Goal: Information Seeking & Learning: Learn about a topic

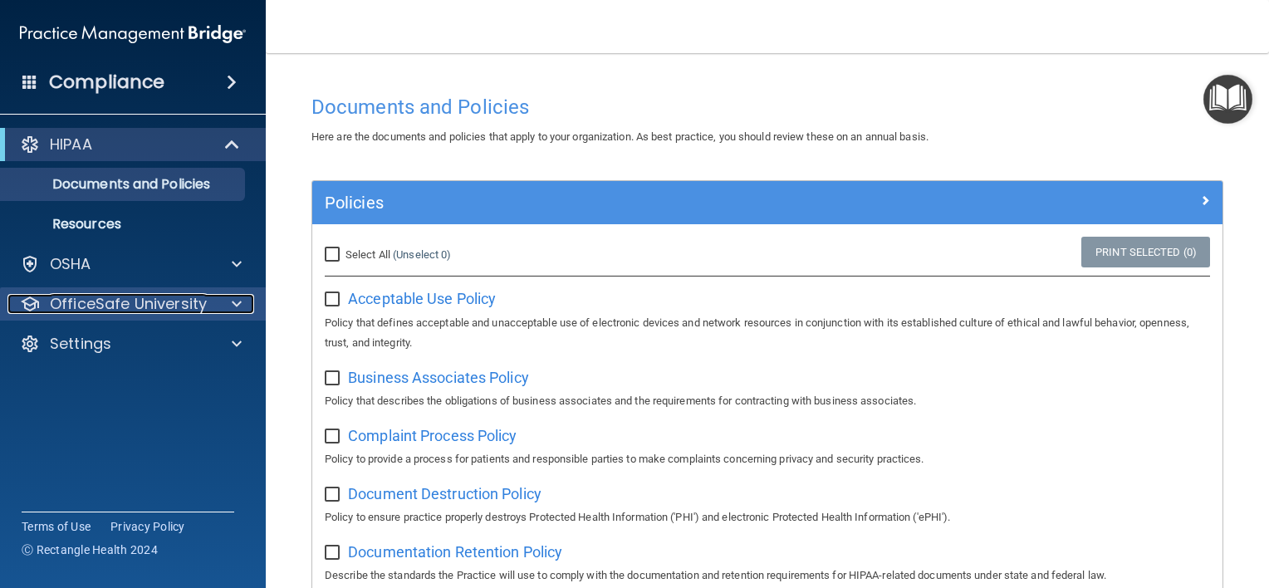
click at [128, 301] on p "OfficeSafe University" at bounding box center [128, 304] width 157 height 20
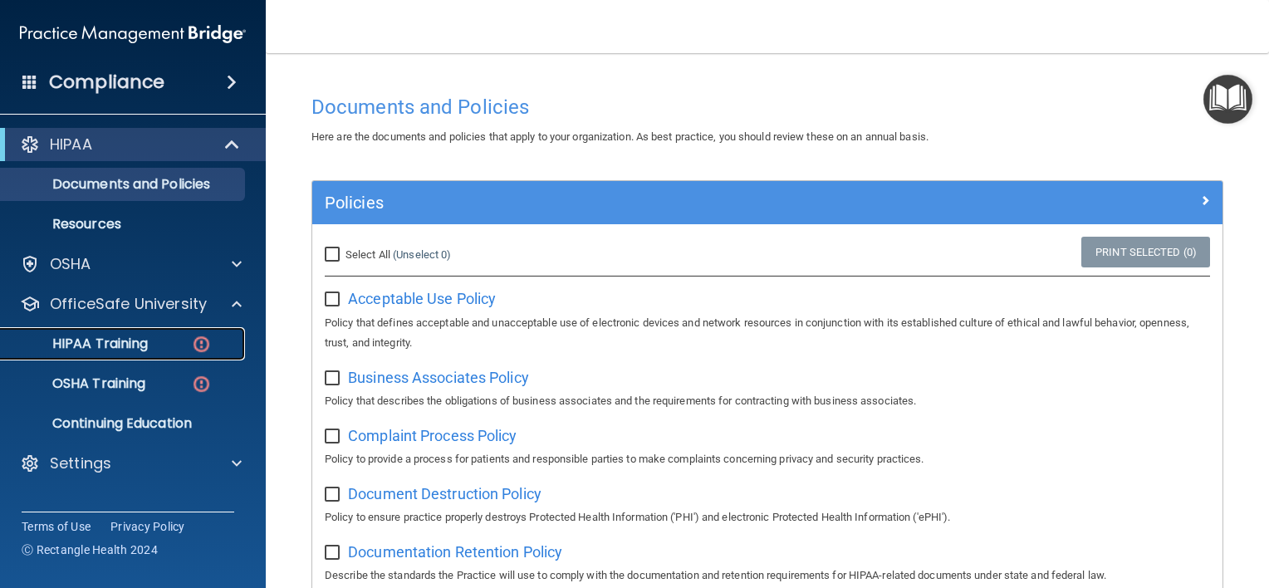
click at [135, 339] on p "HIPAA Training" at bounding box center [79, 344] width 137 height 17
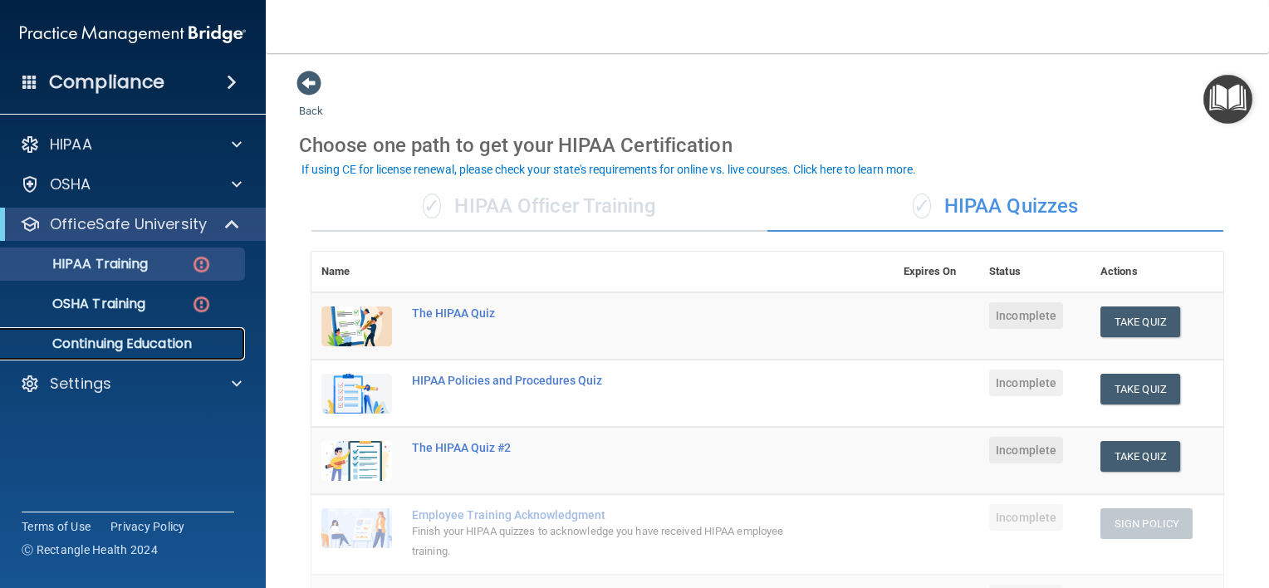
click at [153, 340] on p "Continuing Education" at bounding box center [124, 344] width 227 height 17
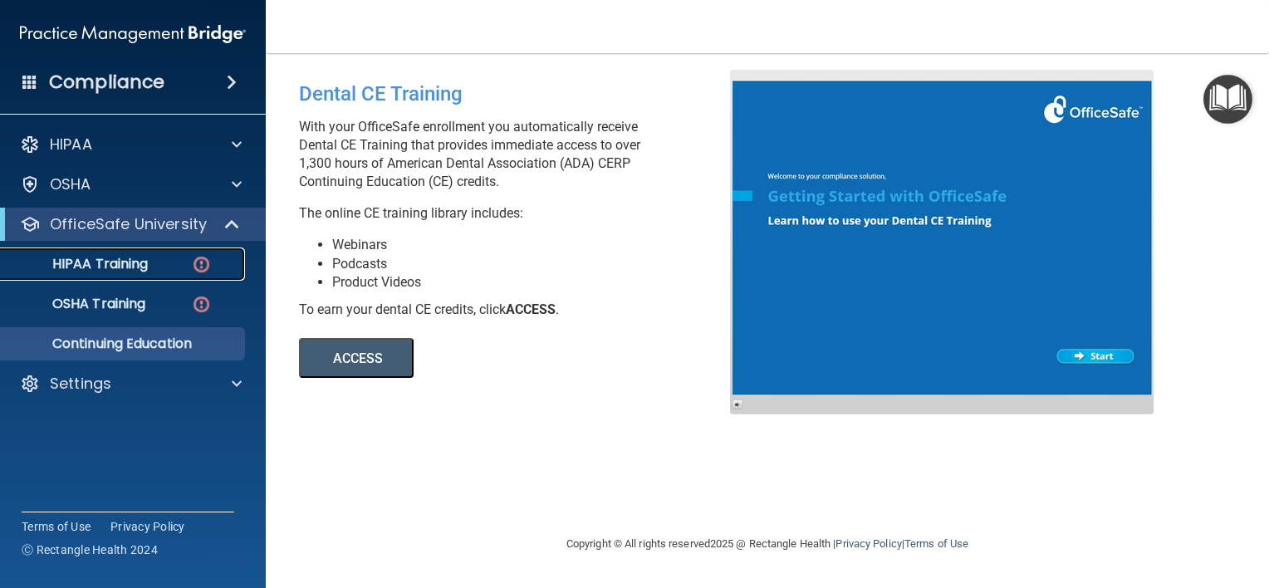
click at [130, 265] on p "HIPAA Training" at bounding box center [79, 264] width 137 height 17
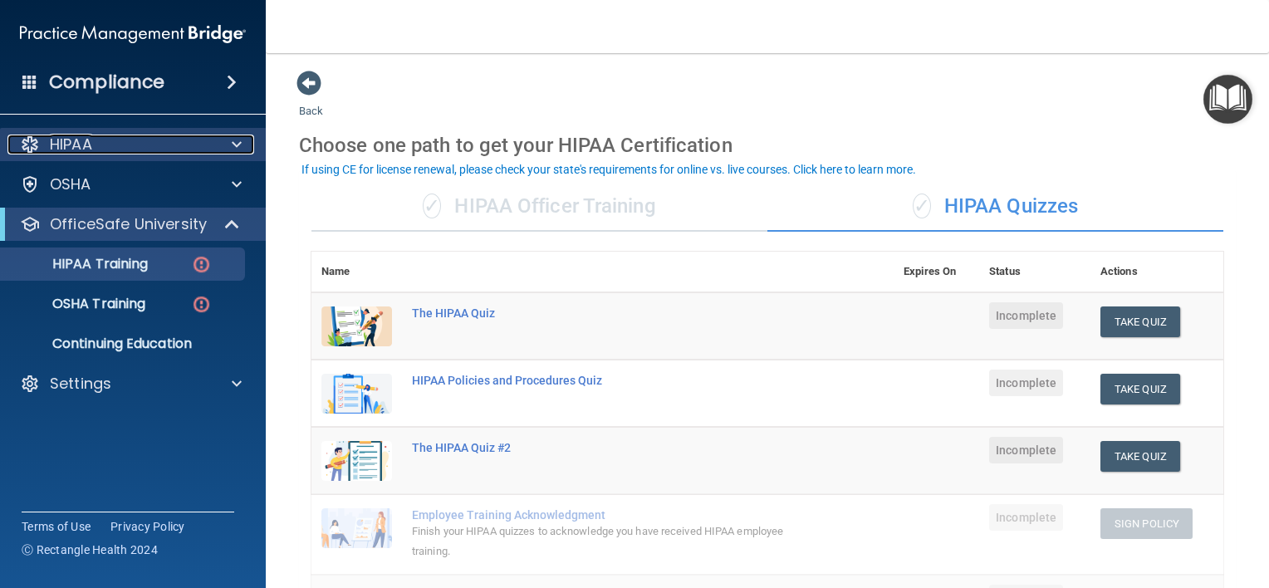
click at [107, 141] on div "HIPAA" at bounding box center [110, 145] width 206 height 20
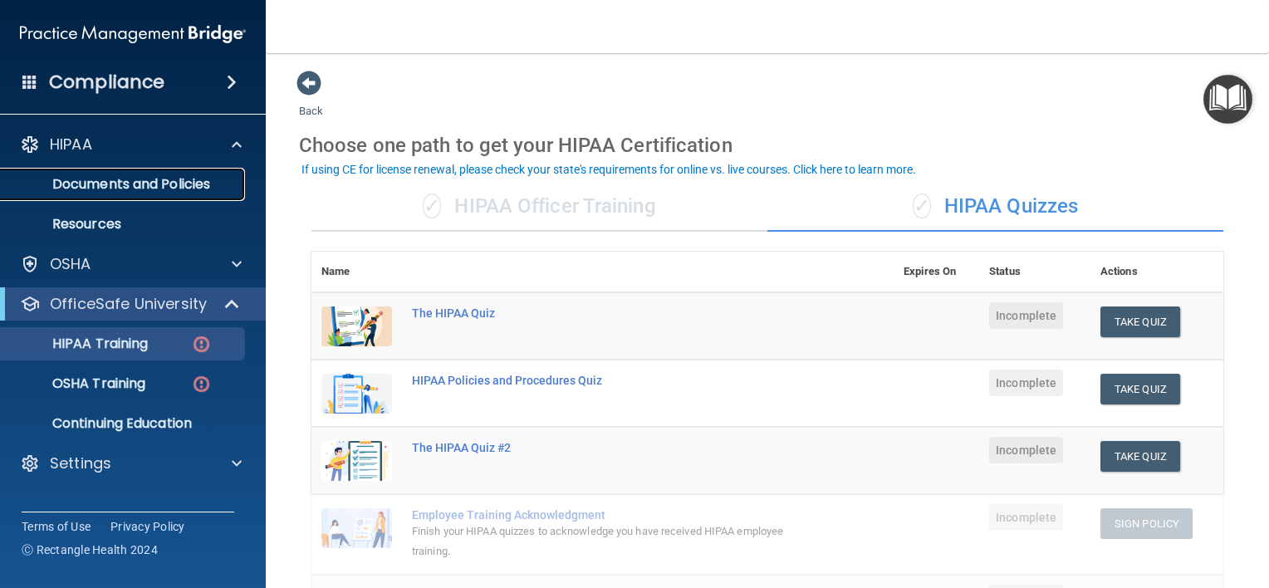
click at [117, 181] on p "Documents and Policies" at bounding box center [124, 184] width 227 height 17
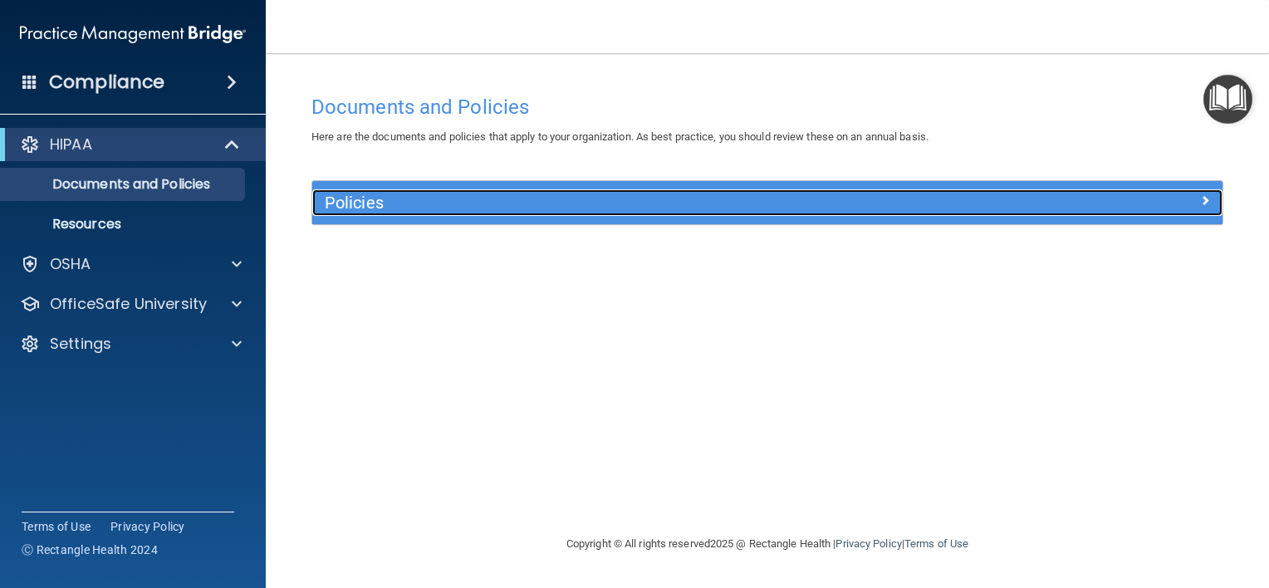
click at [375, 199] on h5 "Policies" at bounding box center [654, 203] width 658 height 18
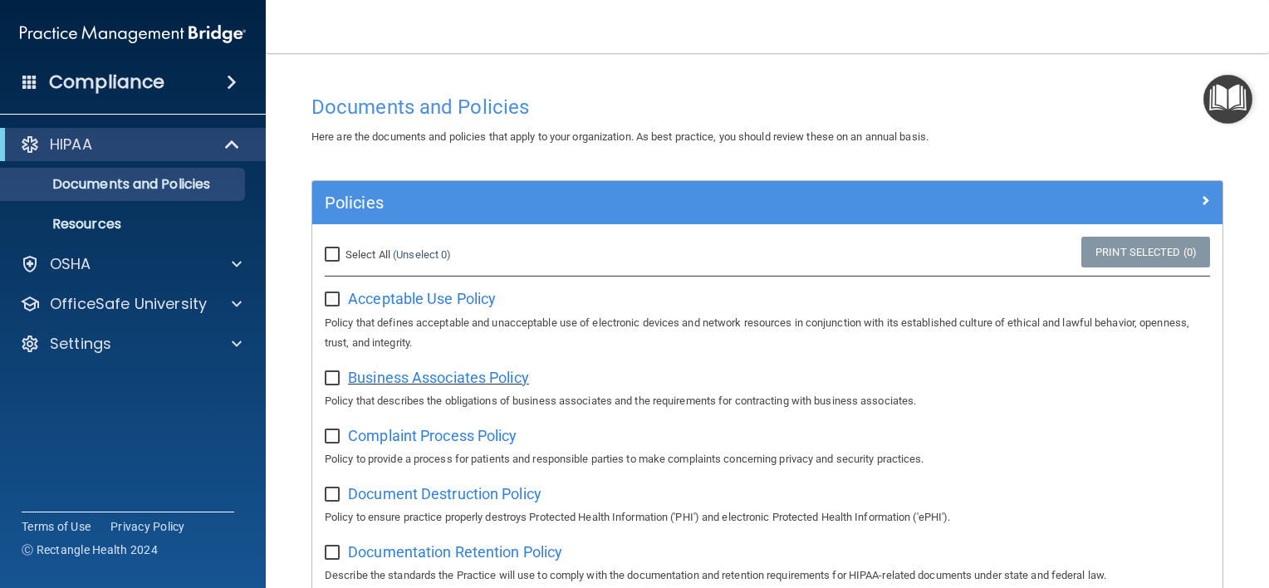
click at [437, 374] on span "Business Associates Policy" at bounding box center [438, 377] width 181 height 17
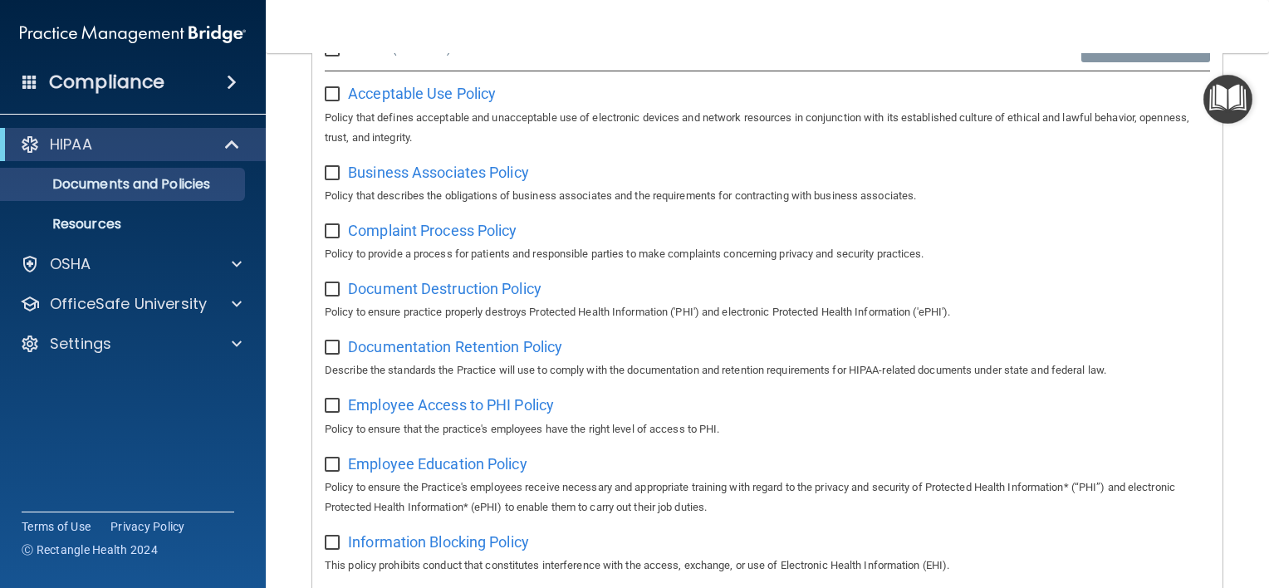
scroll to position [166, 0]
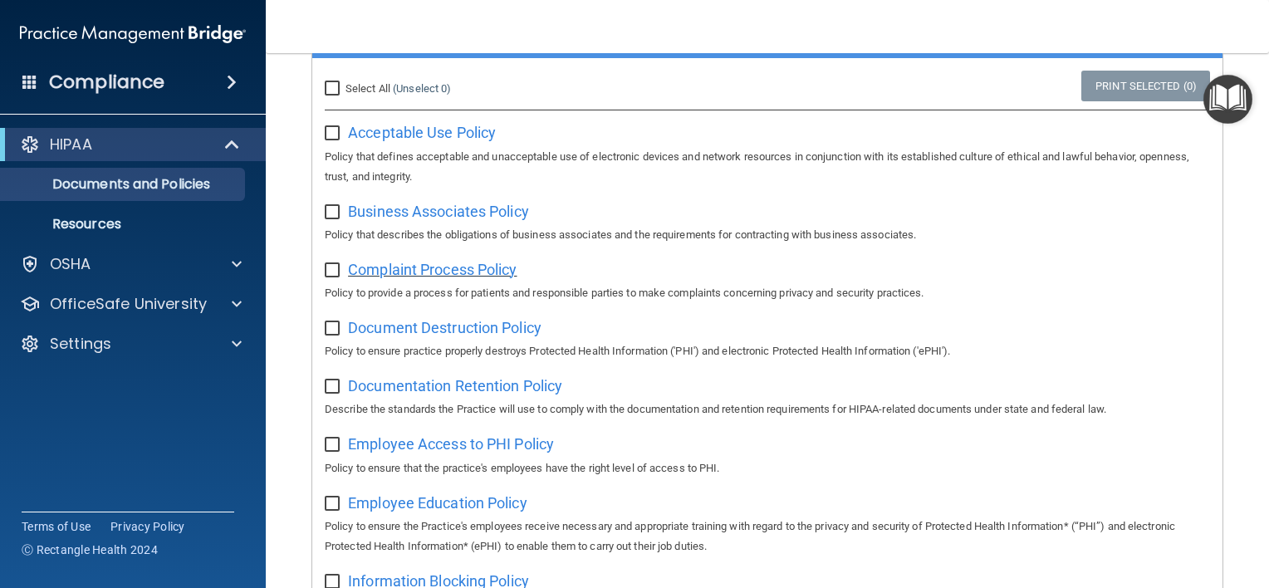
click at [442, 270] on span "Complaint Process Policy" at bounding box center [432, 269] width 169 height 17
click at [446, 328] on span "Document Destruction Policy" at bounding box center [445, 327] width 194 height 17
click at [455, 390] on span "Documentation Retention Policy" at bounding box center [455, 385] width 214 height 17
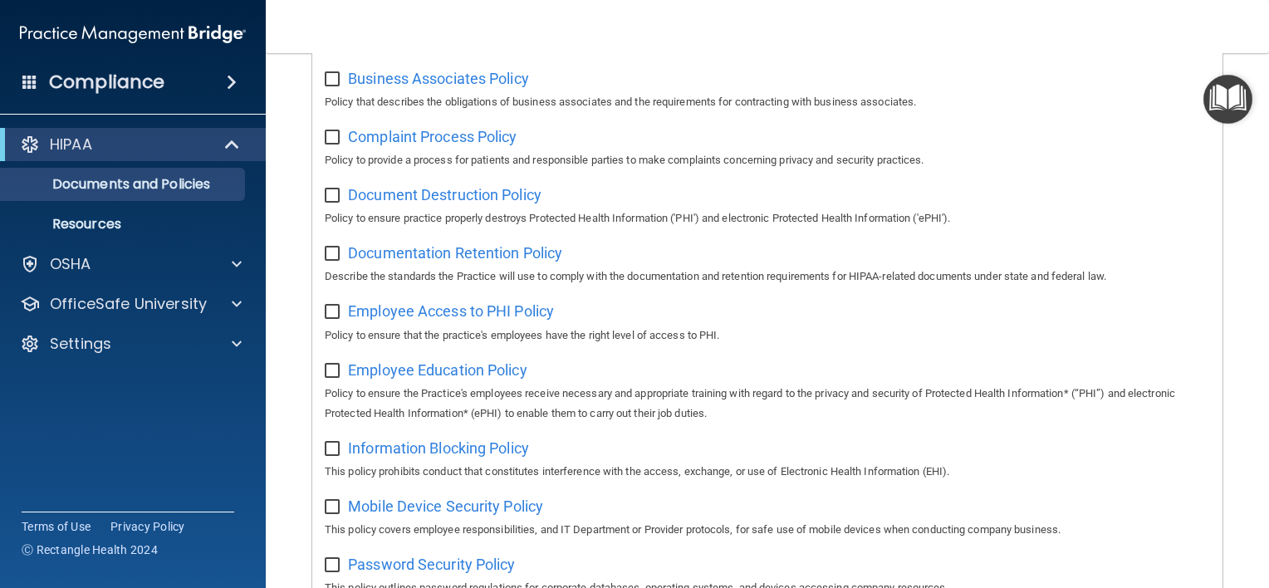
scroll to position [332, 0]
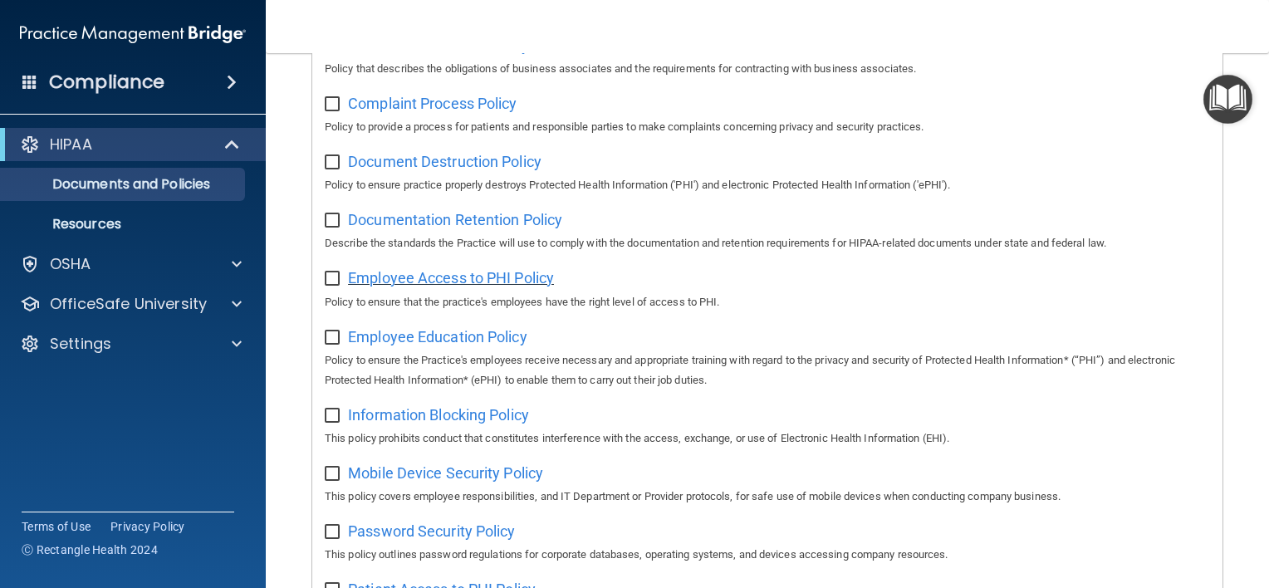
click at [448, 278] on span "Employee Access to PHI Policy" at bounding box center [451, 277] width 206 height 17
click at [455, 342] on span "Employee Education Policy" at bounding box center [437, 336] width 179 height 17
click at [472, 417] on span "Information Blocking Policy" at bounding box center [438, 414] width 181 height 17
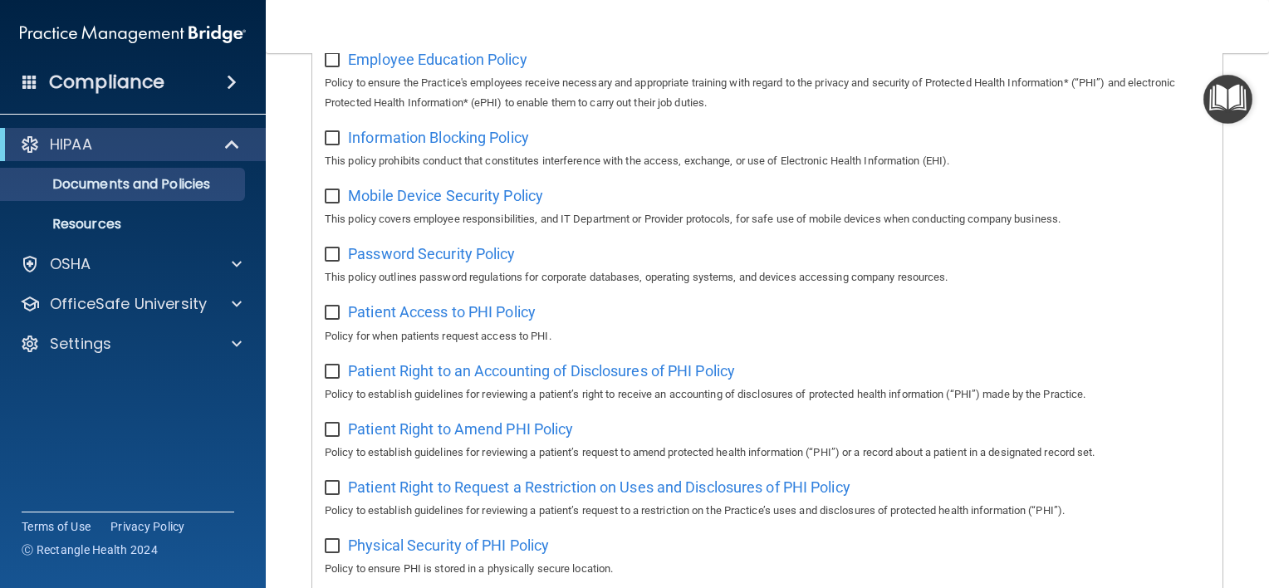
scroll to position [581, 0]
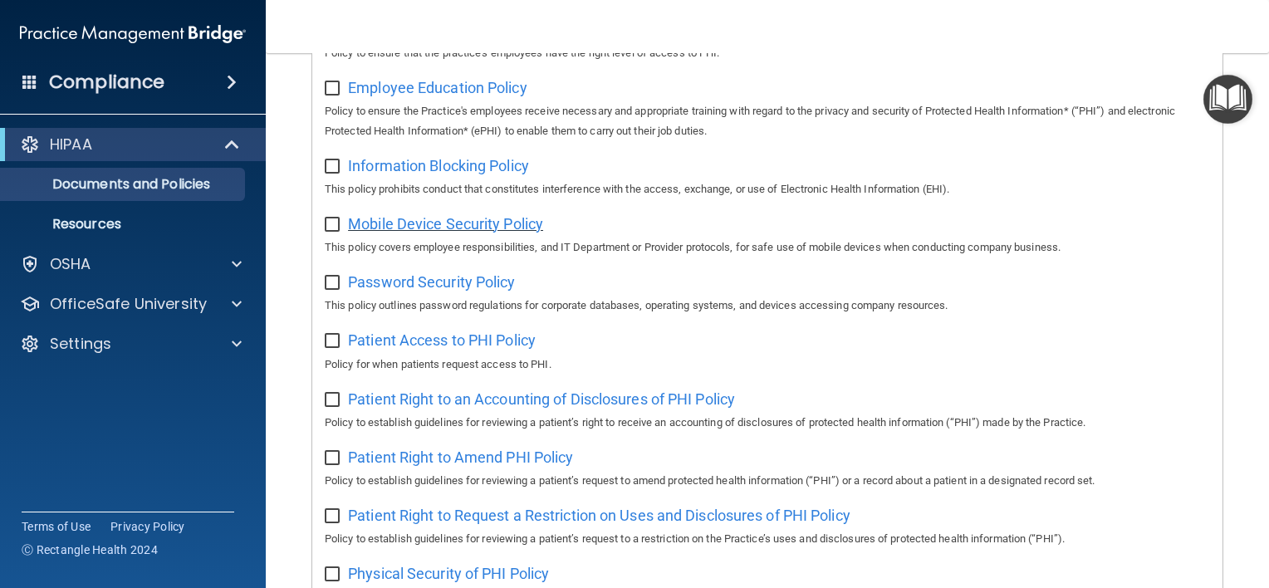
click at [439, 225] on span "Mobile Device Security Policy" at bounding box center [445, 223] width 195 height 17
click at [436, 287] on span "Password Security Policy" at bounding box center [431, 281] width 167 height 17
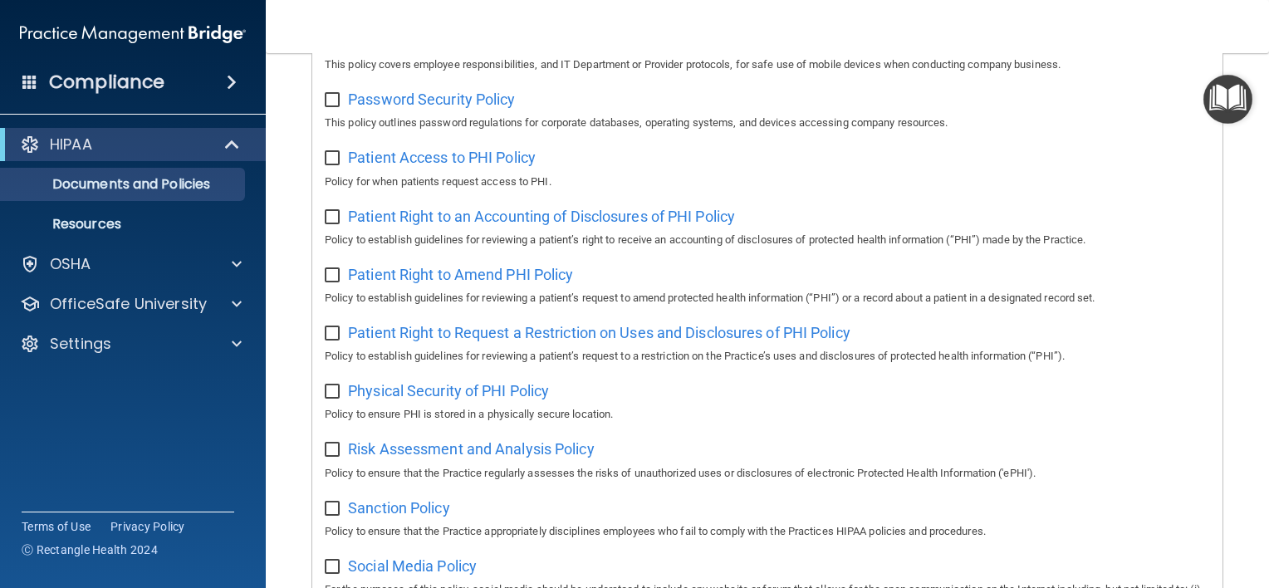
scroll to position [748, 0]
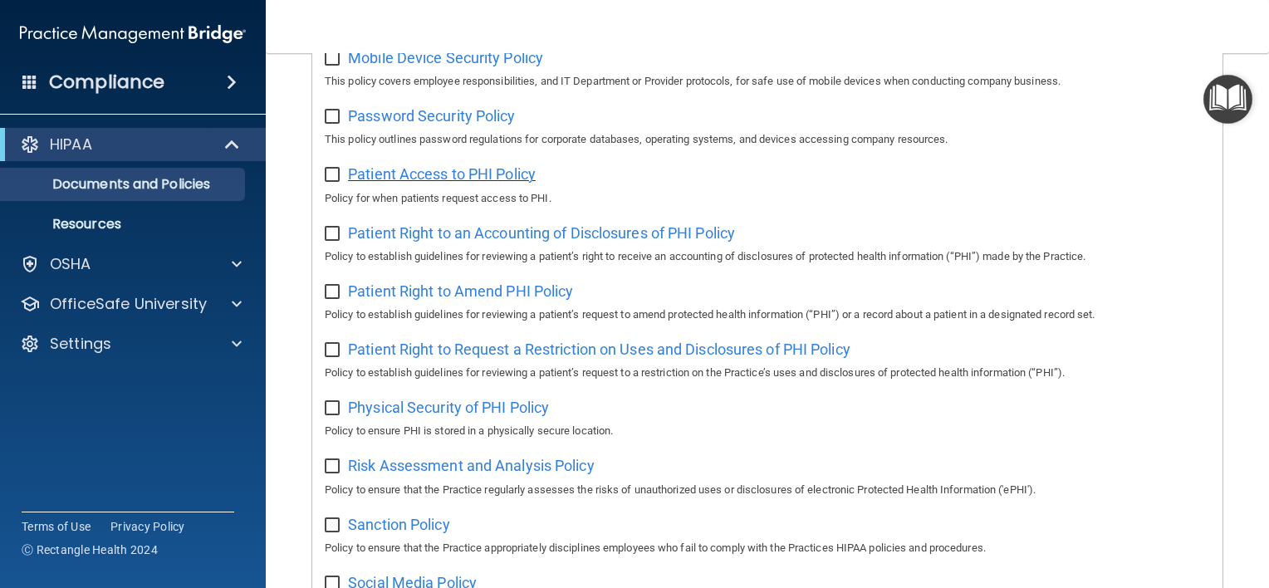
click at [468, 178] on span "Patient Access to PHI Policy" at bounding box center [442, 173] width 188 height 17
click at [493, 242] on span "Patient Right to an Accounting of Disclosures of PHI Policy" at bounding box center [541, 232] width 387 height 17
click at [525, 292] on span "Patient Right to Amend PHI Policy" at bounding box center [460, 290] width 225 height 17
click at [574, 355] on span "Patient Right to Request a Restriction on Uses and Disclosures of PHI Policy" at bounding box center [599, 349] width 502 height 17
click at [440, 414] on span "Physical Security of PHI Policy" at bounding box center [448, 407] width 201 height 17
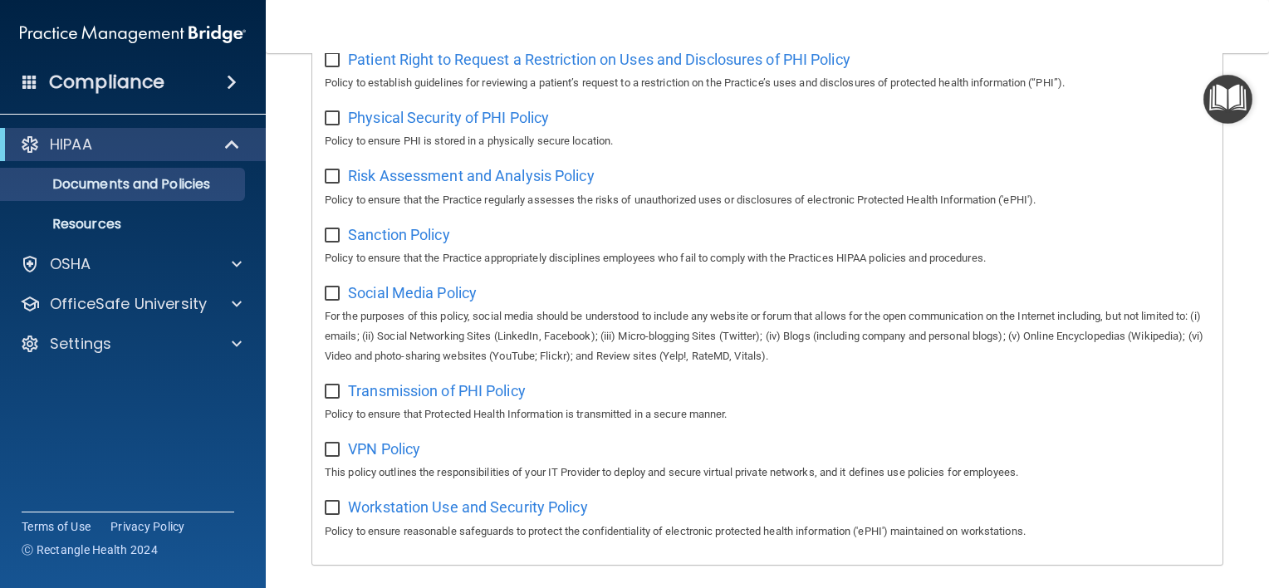
scroll to position [1080, 0]
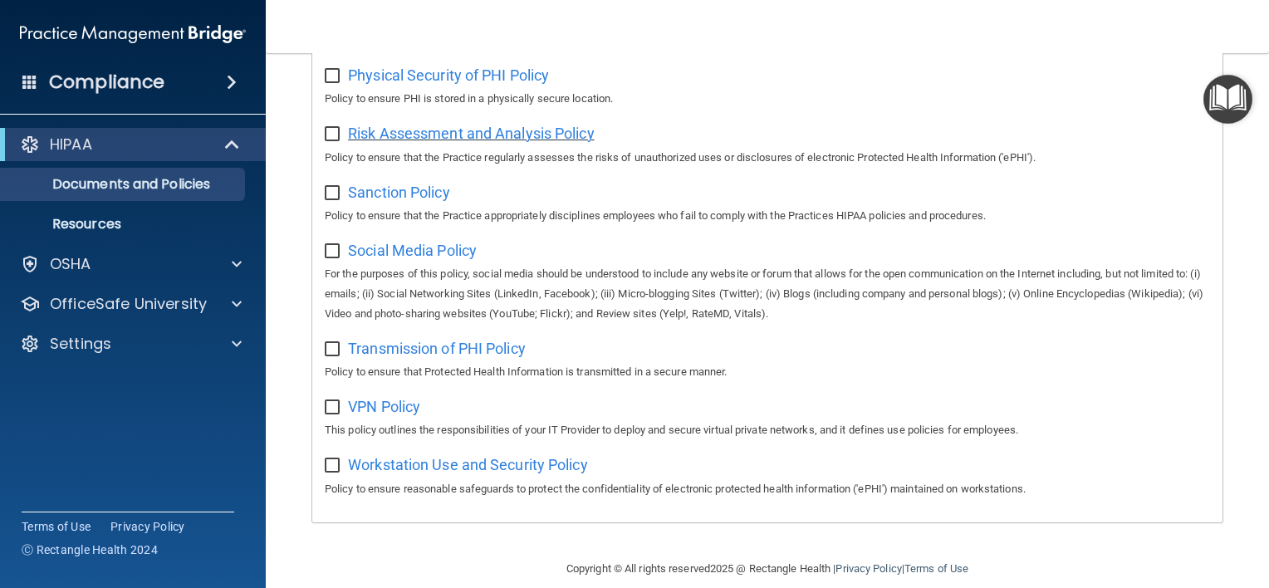
click at [470, 141] on span "Risk Assessment and Analysis Policy" at bounding box center [471, 133] width 247 height 17
click at [414, 201] on span "Sanction Policy" at bounding box center [399, 192] width 102 height 17
click at [412, 259] on span "Social Media Policy" at bounding box center [412, 250] width 129 height 17
click at [453, 353] on span "Transmission of PHI Policy" at bounding box center [437, 348] width 178 height 17
click at [401, 414] on span "VPN Policy" at bounding box center [384, 406] width 72 height 17
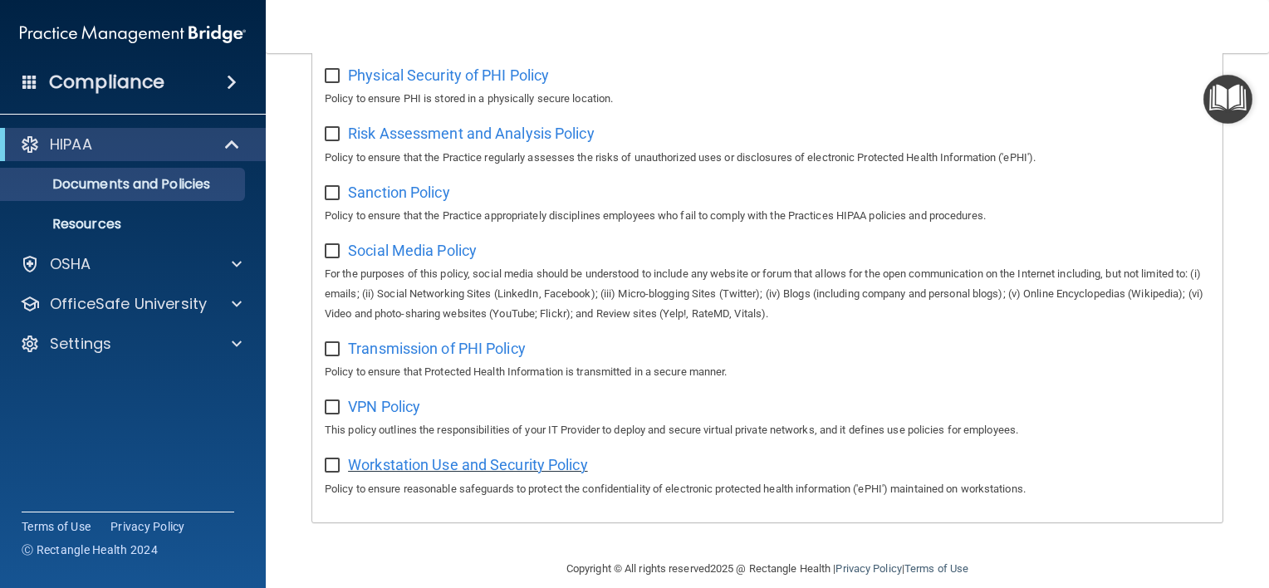
click at [462, 473] on span "Workstation Use and Security Policy" at bounding box center [468, 464] width 240 height 17
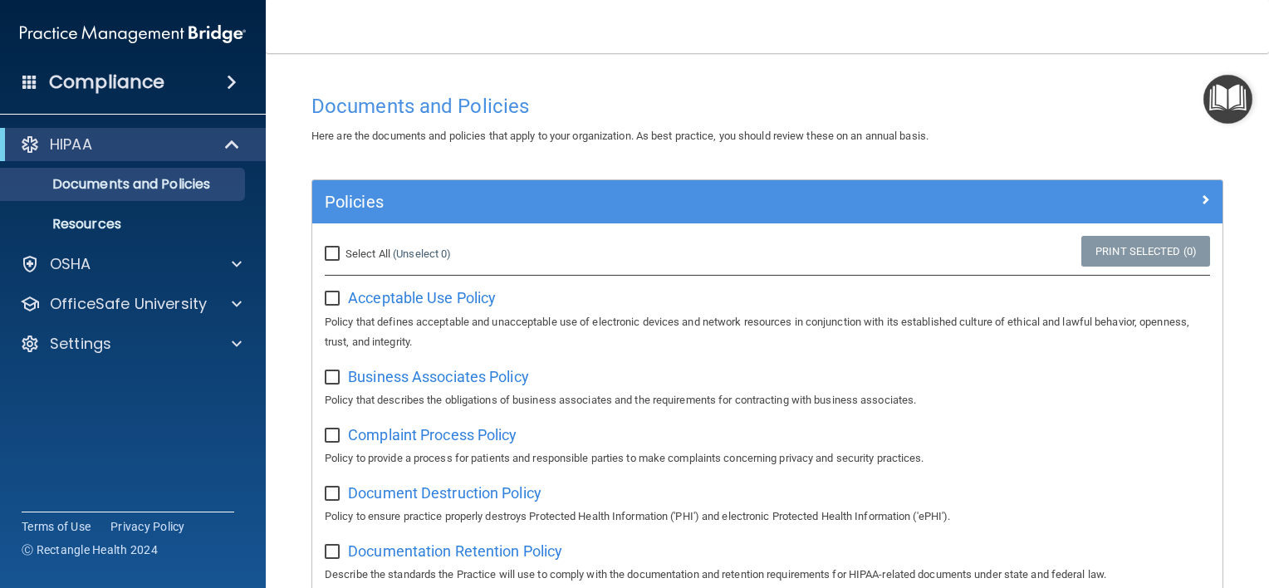
scroll to position [0, 0]
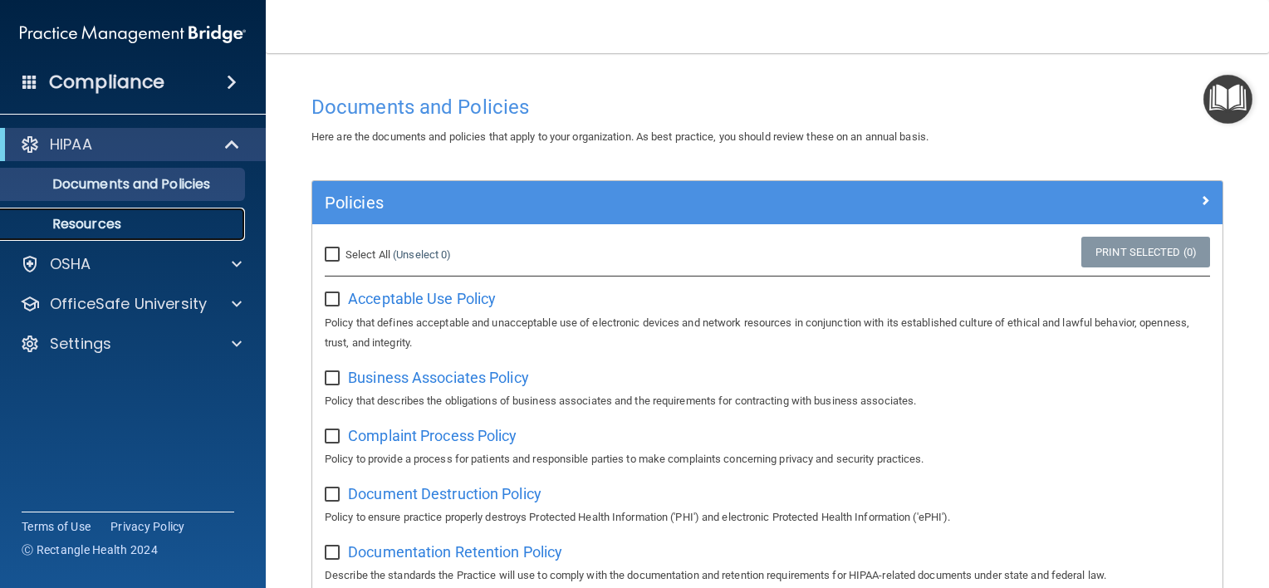
click at [116, 219] on p "Resources" at bounding box center [124, 224] width 227 height 17
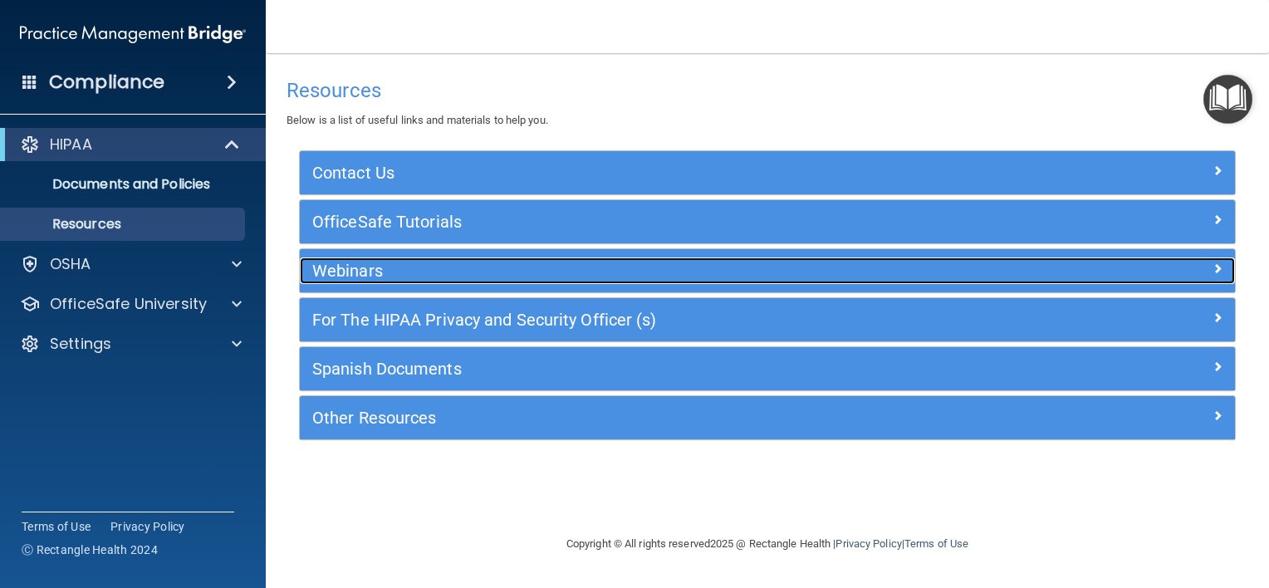
click at [375, 269] on h5 "Webinars" at bounding box center [650, 271] width 677 height 18
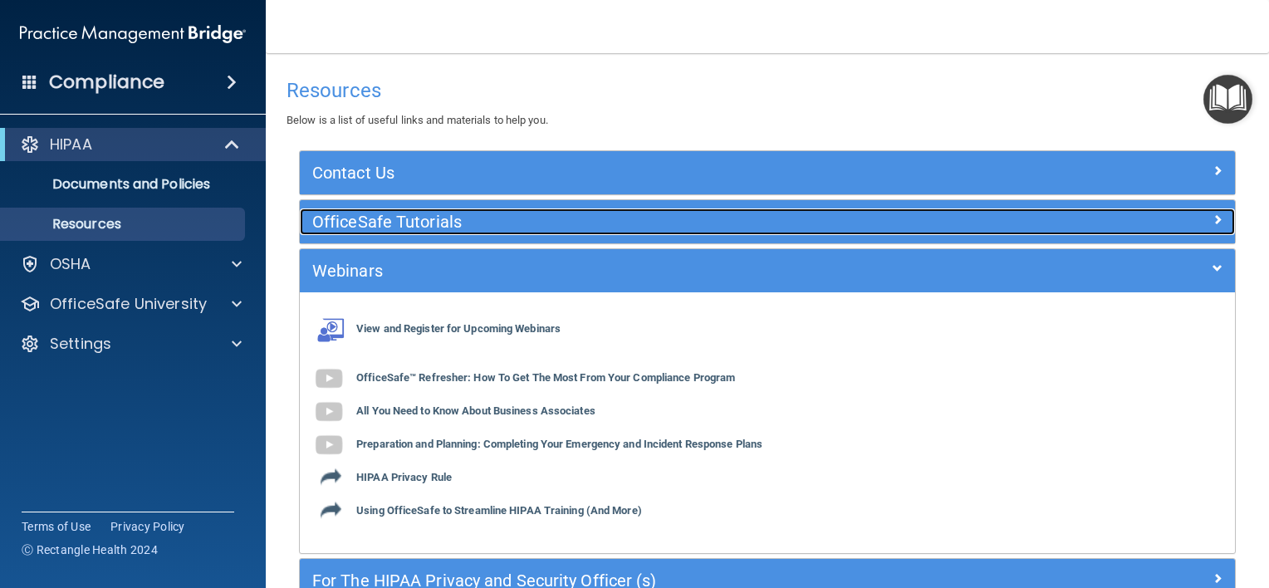
click at [373, 219] on h5 "OfficeSafe Tutorials" at bounding box center [650, 222] width 677 height 18
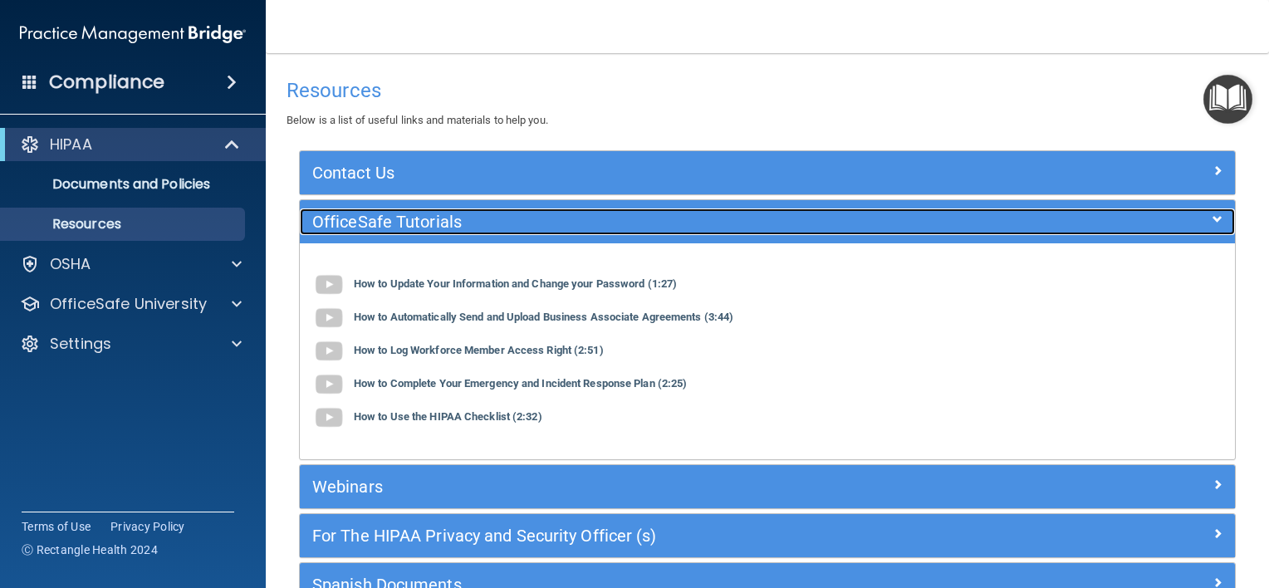
click at [373, 219] on h5 "OfficeSafe Tutorials" at bounding box center [650, 222] width 677 height 18
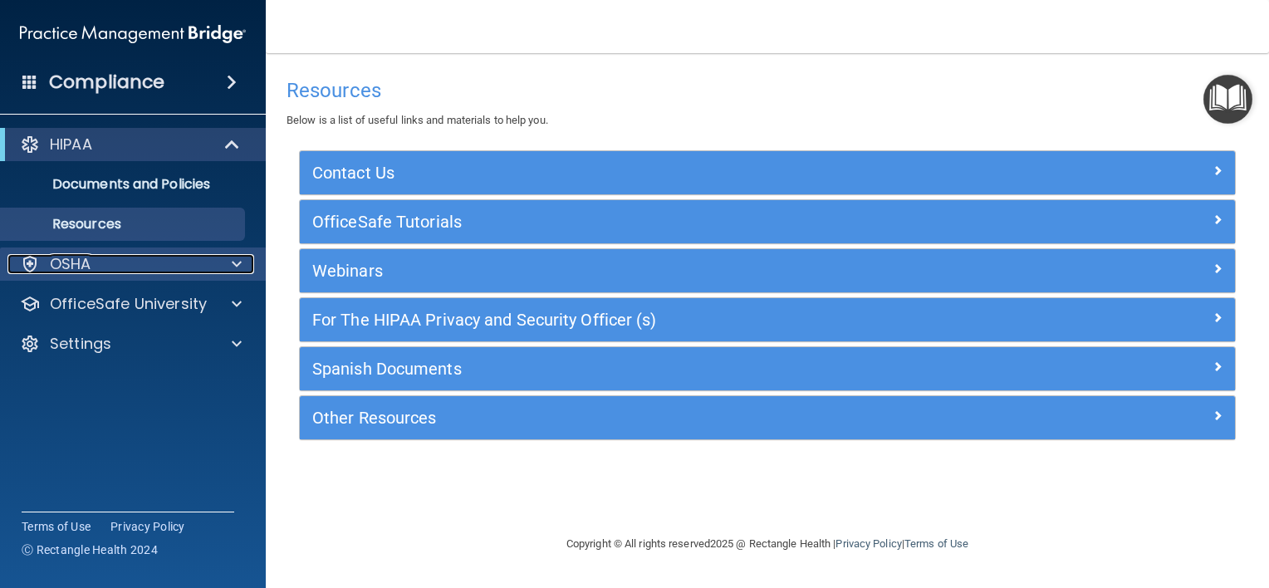
click at [93, 266] on div "OSHA" at bounding box center [110, 264] width 206 height 20
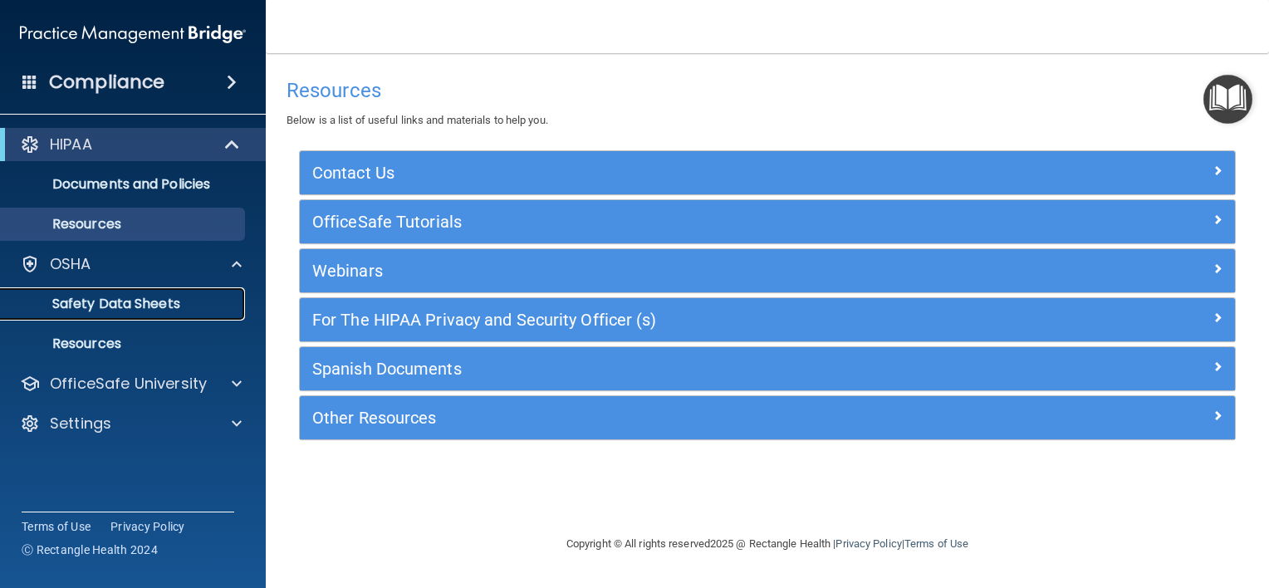
click at [116, 301] on p "Safety Data Sheets" at bounding box center [124, 304] width 227 height 17
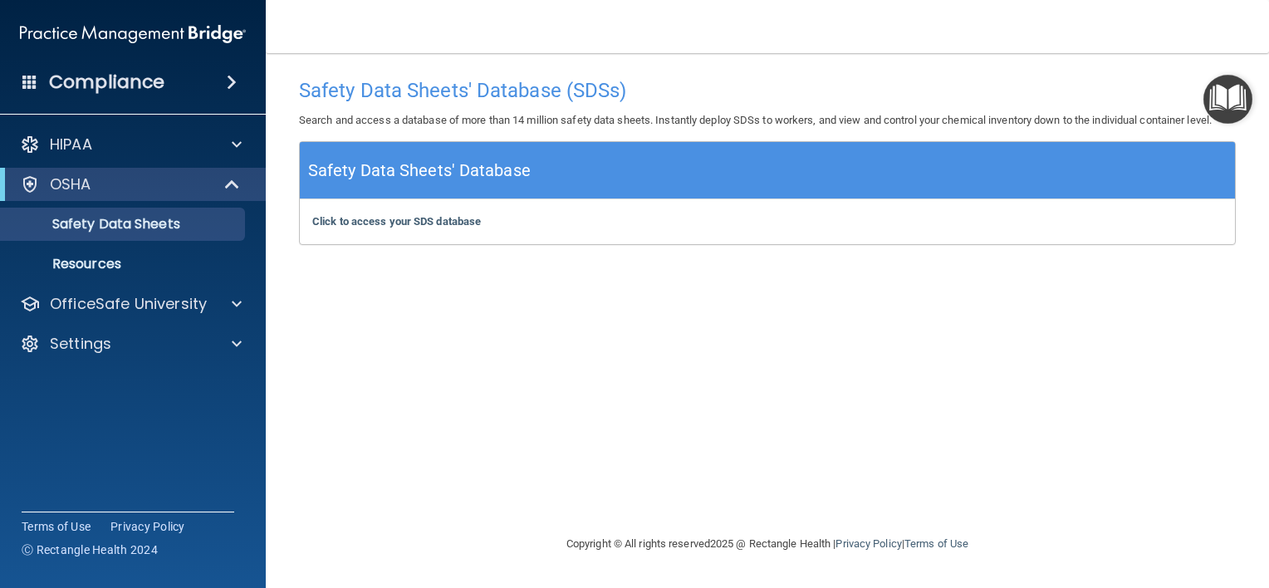
click at [420, 174] on h5 "Safety Data Sheets' Database" at bounding box center [419, 170] width 223 height 29
click at [413, 221] on b "Click to access your SDS database" at bounding box center [396, 221] width 169 height 12
click at [86, 259] on p "Resources" at bounding box center [124, 264] width 227 height 17
